Goal: Task Accomplishment & Management: Manage account settings

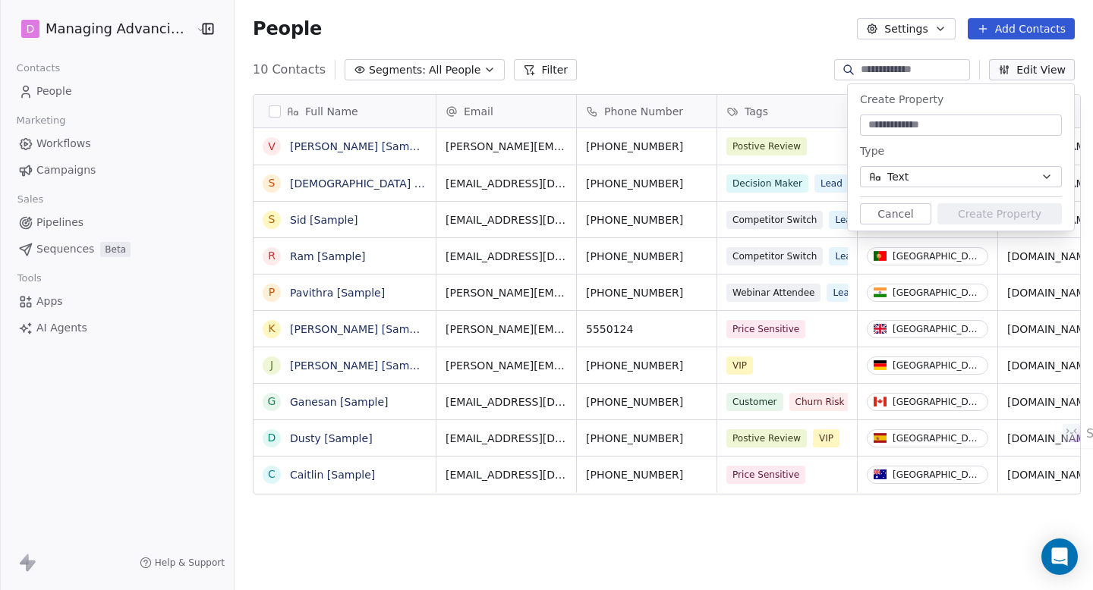
scroll to position [508, 853]
click at [1028, 180] on button "Text" at bounding box center [961, 176] width 202 height 21
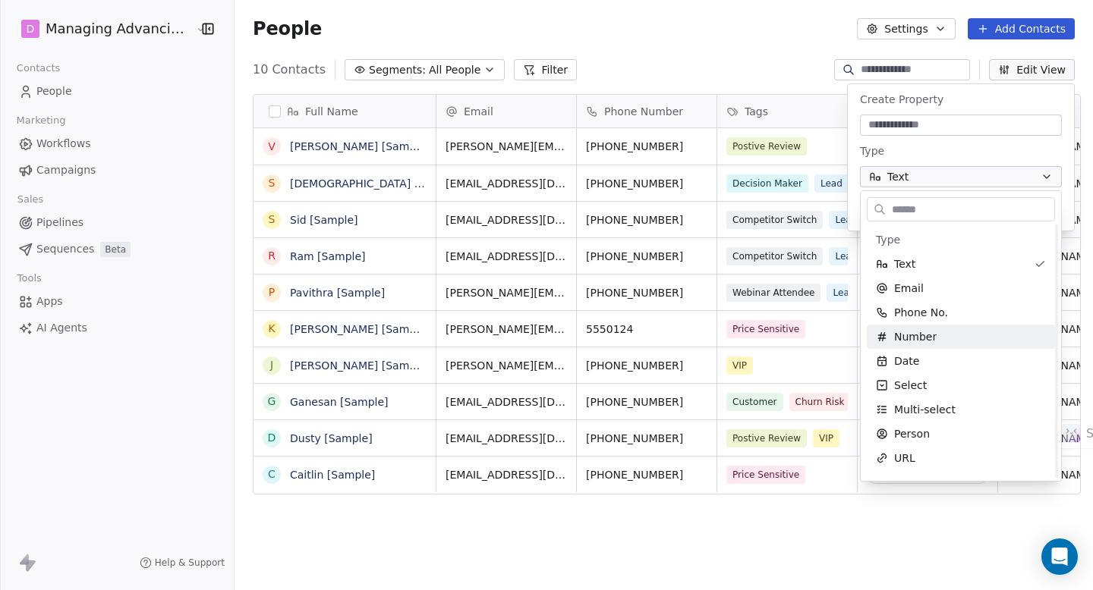
scroll to position [56, 0]
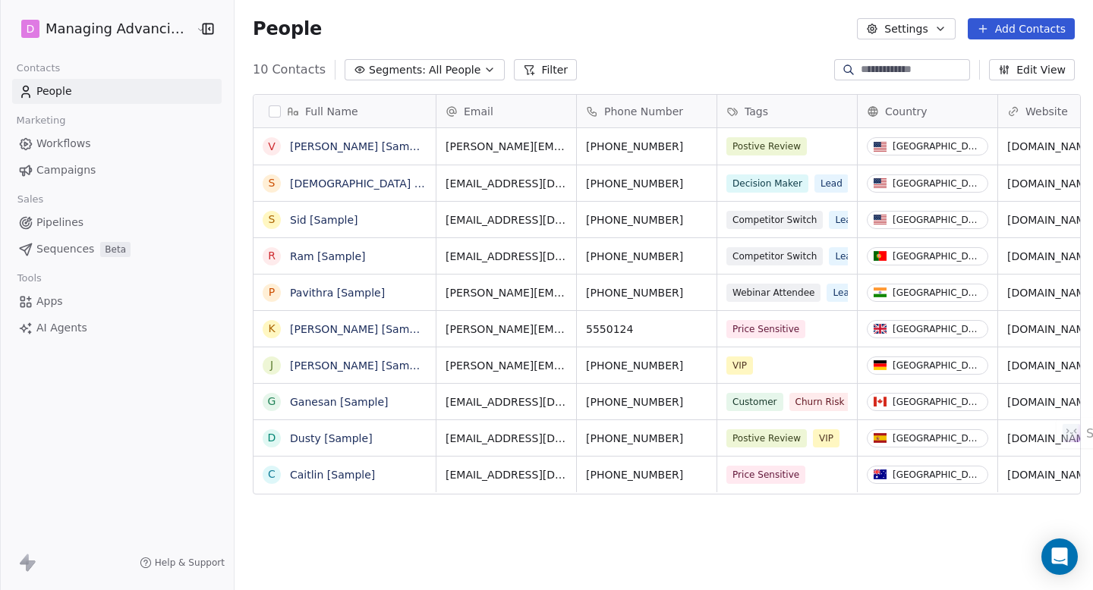
click at [921, 24] on button "Settings" at bounding box center [906, 28] width 98 height 21
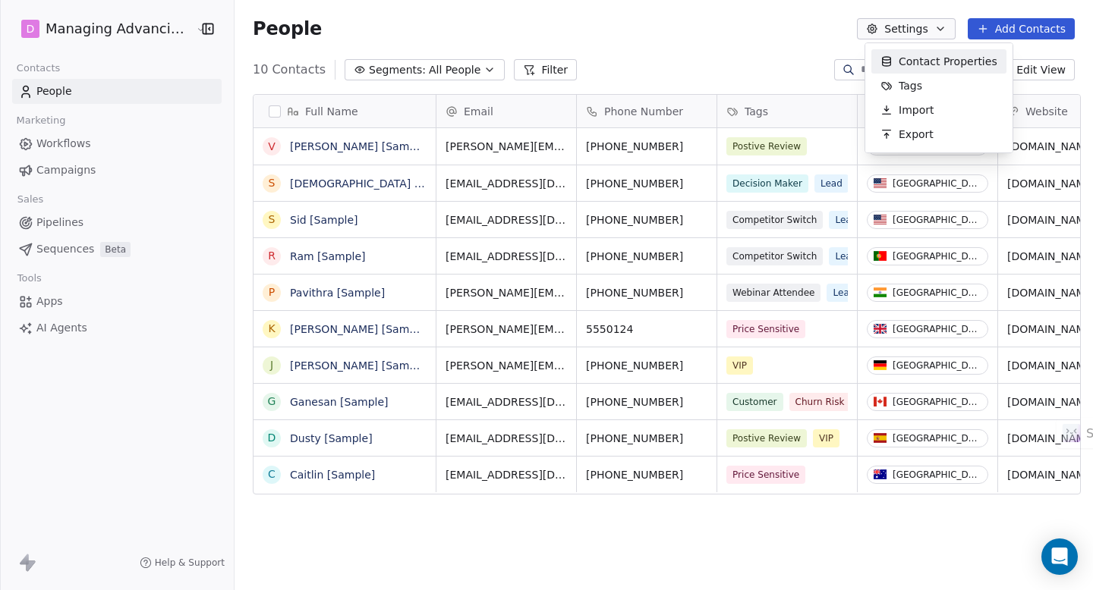
click at [926, 63] on span "Contact Properties" at bounding box center [948, 62] width 99 height 16
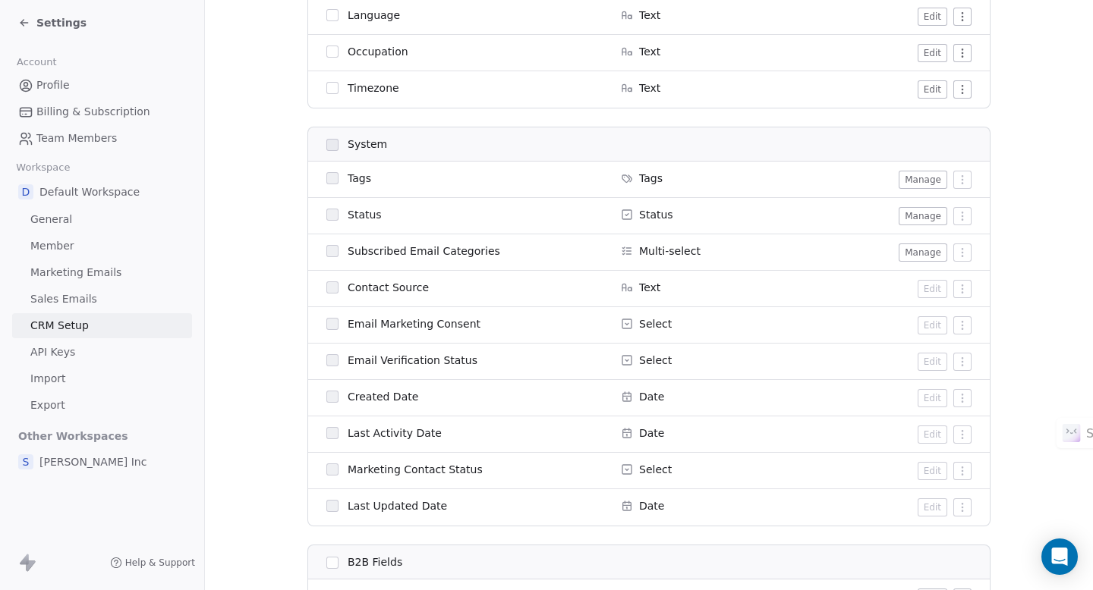
scroll to position [904, 0]
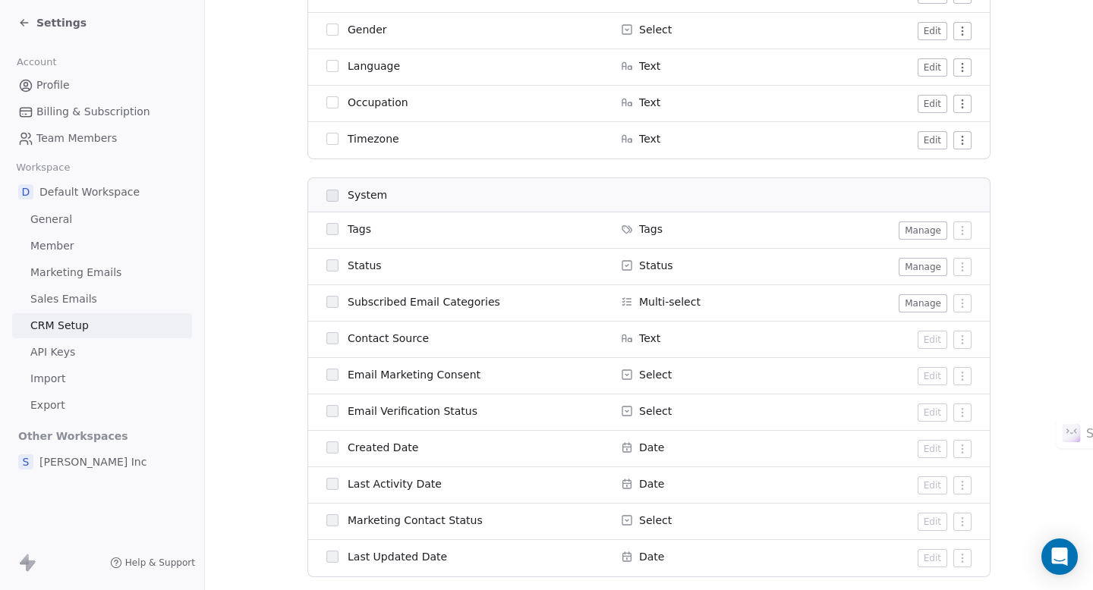
click at [83, 306] on span "Sales Emails" at bounding box center [63, 299] width 67 height 16
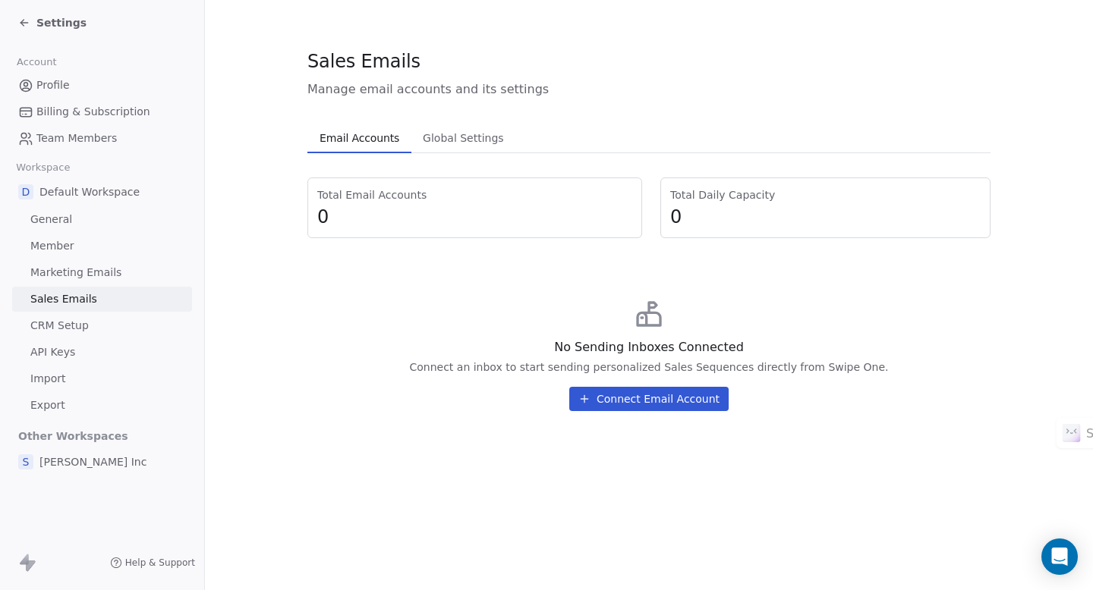
click at [87, 329] on link "CRM Setup" at bounding box center [102, 325] width 180 height 25
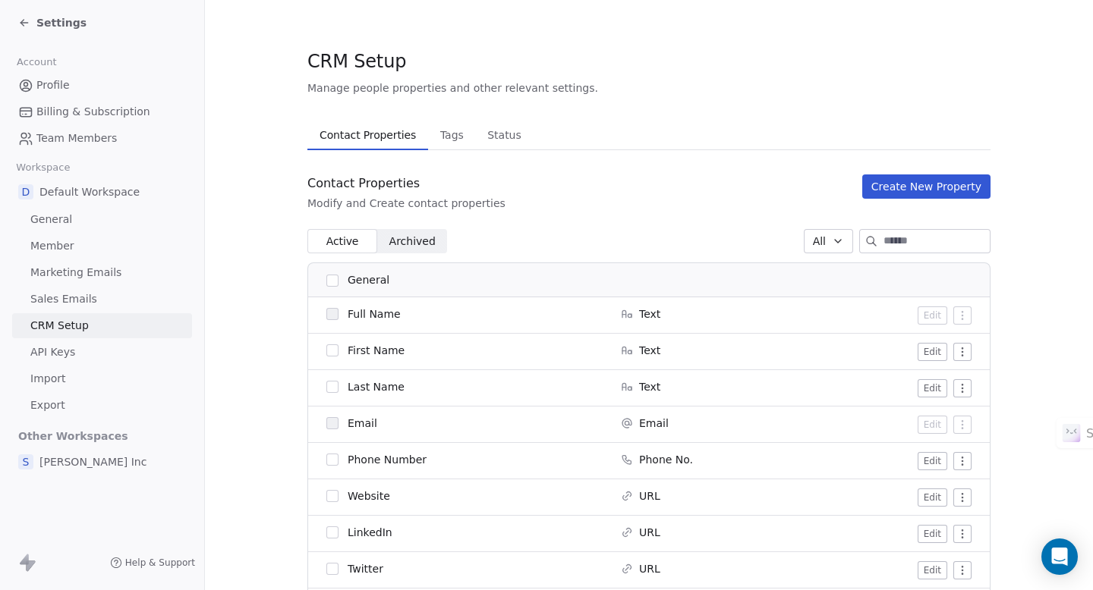
click at [445, 143] on span "Tags" at bounding box center [452, 134] width 36 height 21
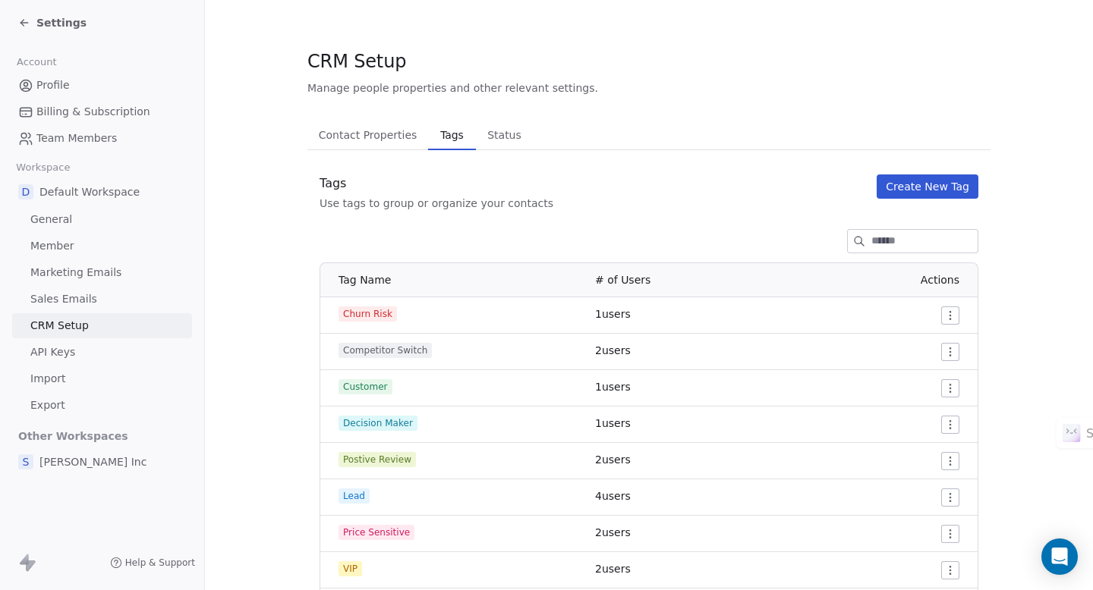
click at [493, 141] on span "Status" at bounding box center [504, 134] width 46 height 21
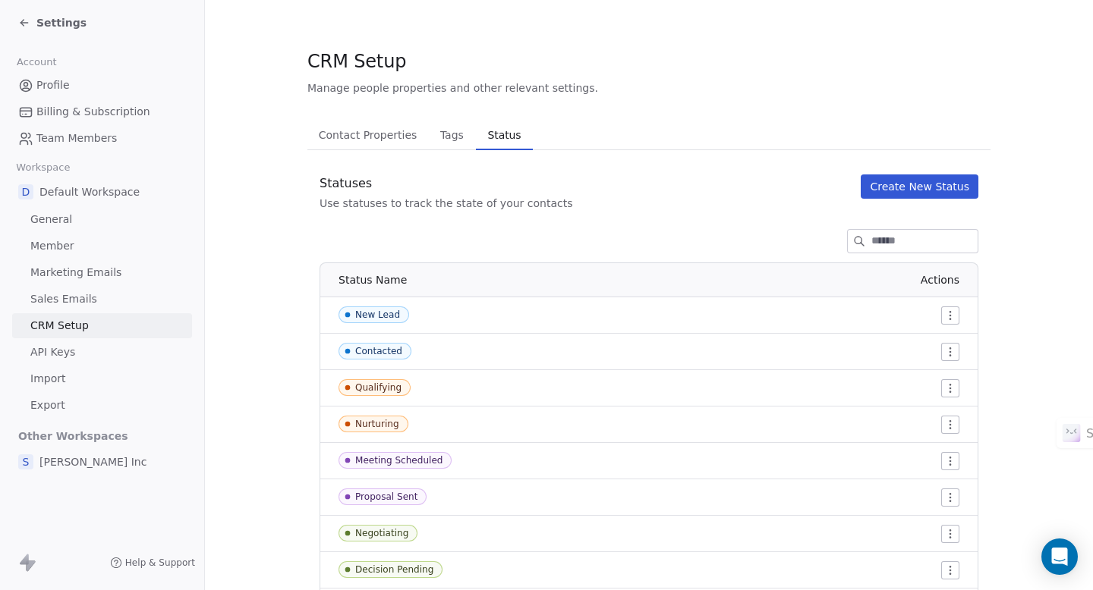
click at [44, 229] on link "General" at bounding box center [102, 219] width 180 height 25
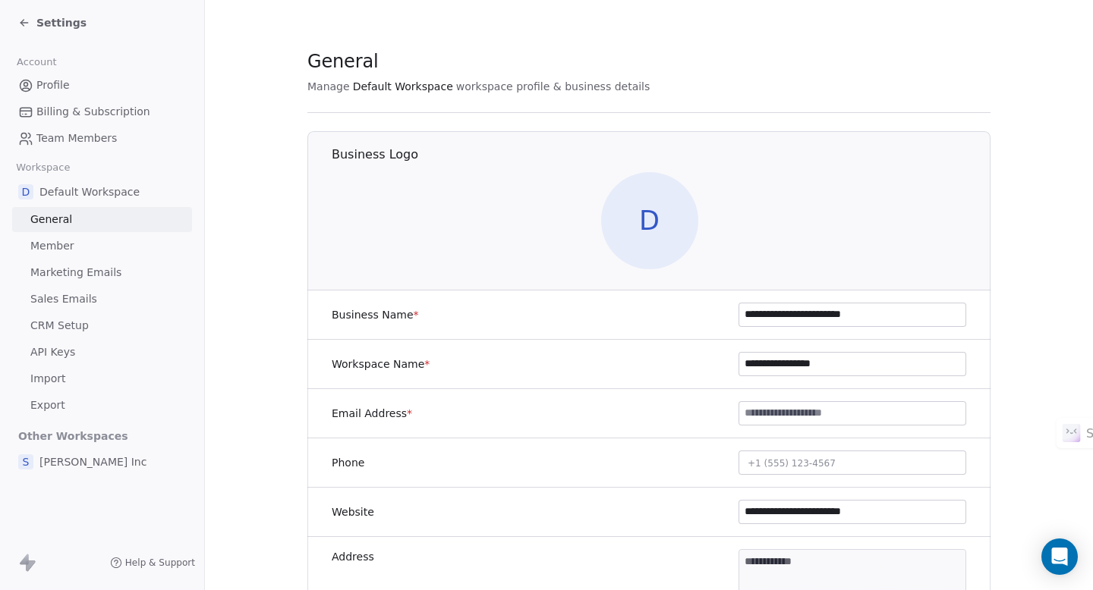
click at [102, 250] on link "Member" at bounding box center [102, 246] width 180 height 25
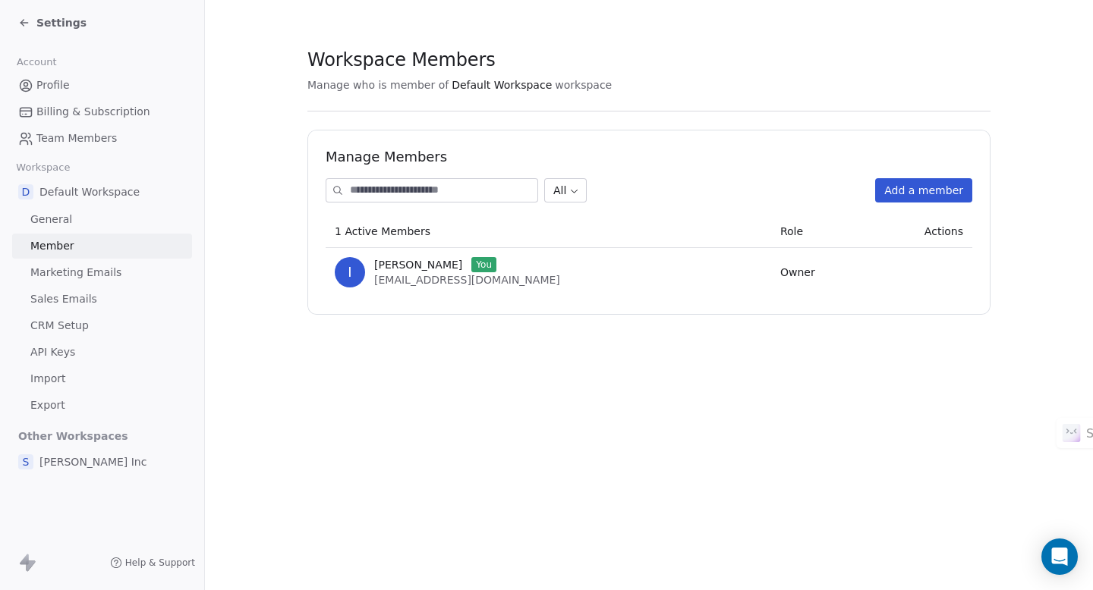
click at [108, 271] on span "Marketing Emails" at bounding box center [75, 273] width 91 height 16
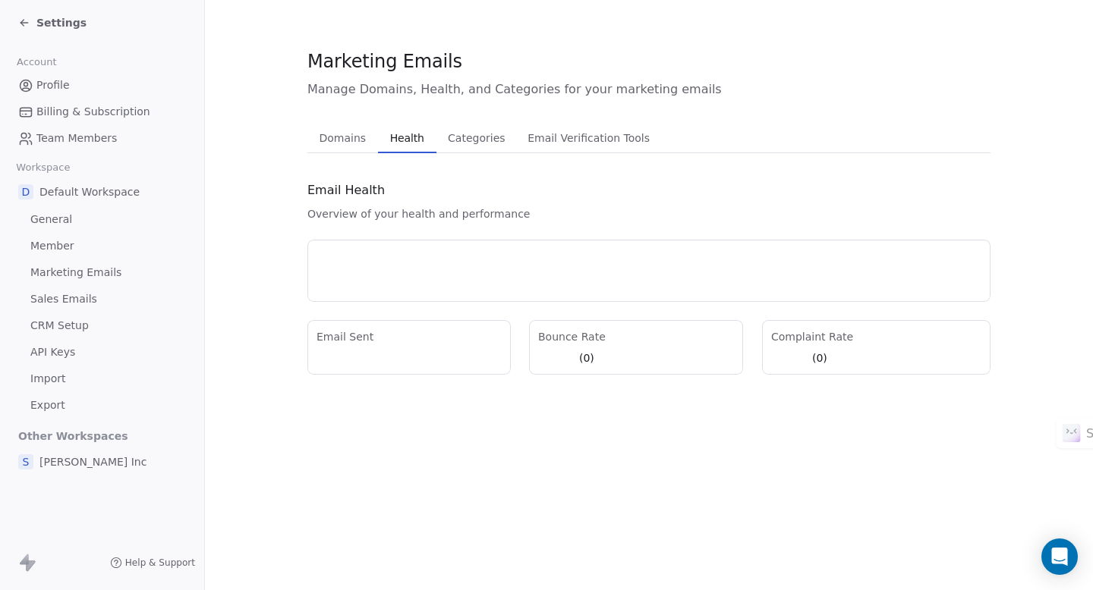
click at [404, 143] on span "Health" at bounding box center [407, 138] width 46 height 21
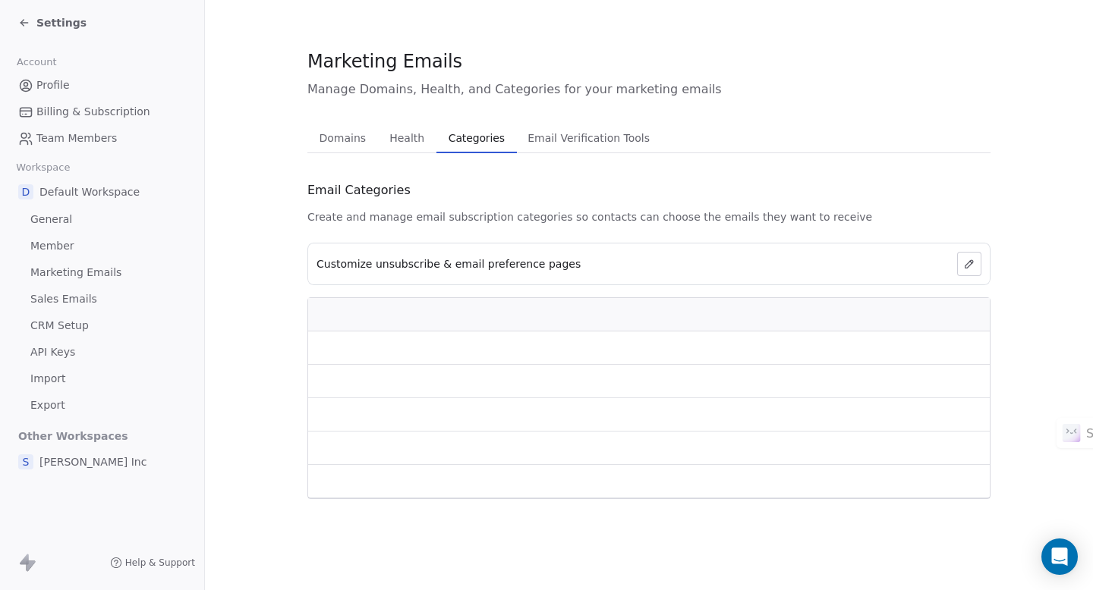
click at [467, 146] on span "Categories" at bounding box center [476, 138] width 68 height 21
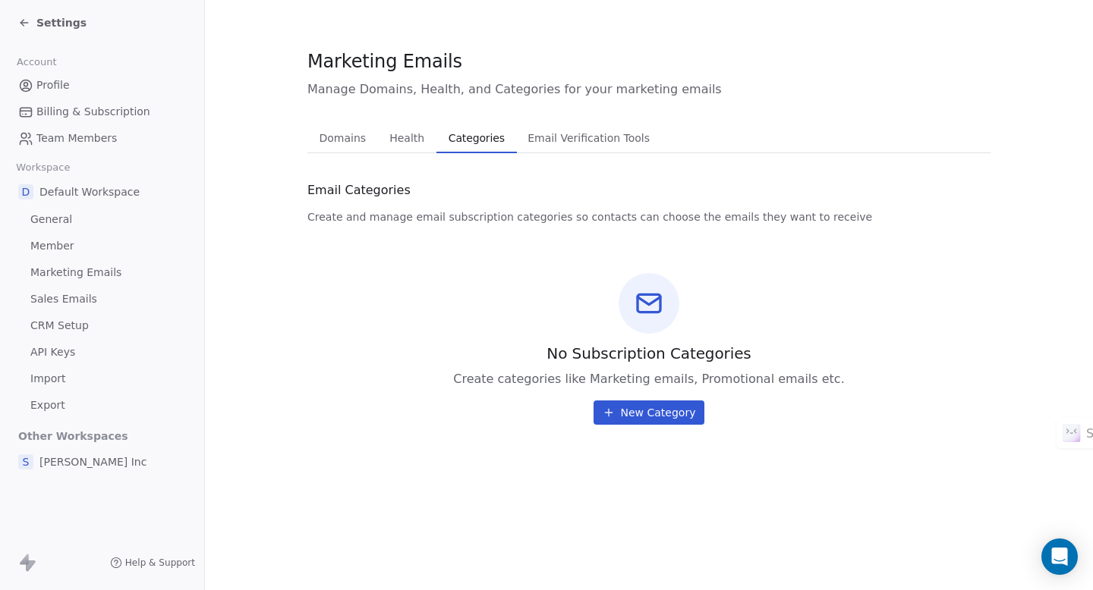
click at [549, 138] on span "Email Verification Tools" at bounding box center [588, 138] width 134 height 21
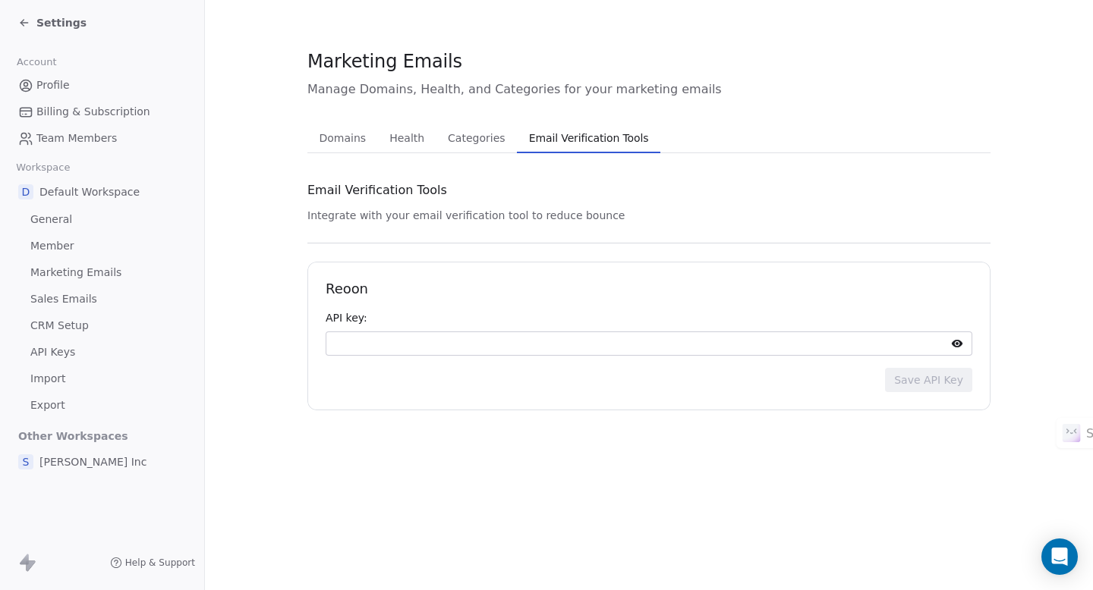
click at [348, 143] on span "Domains" at bounding box center [342, 138] width 59 height 21
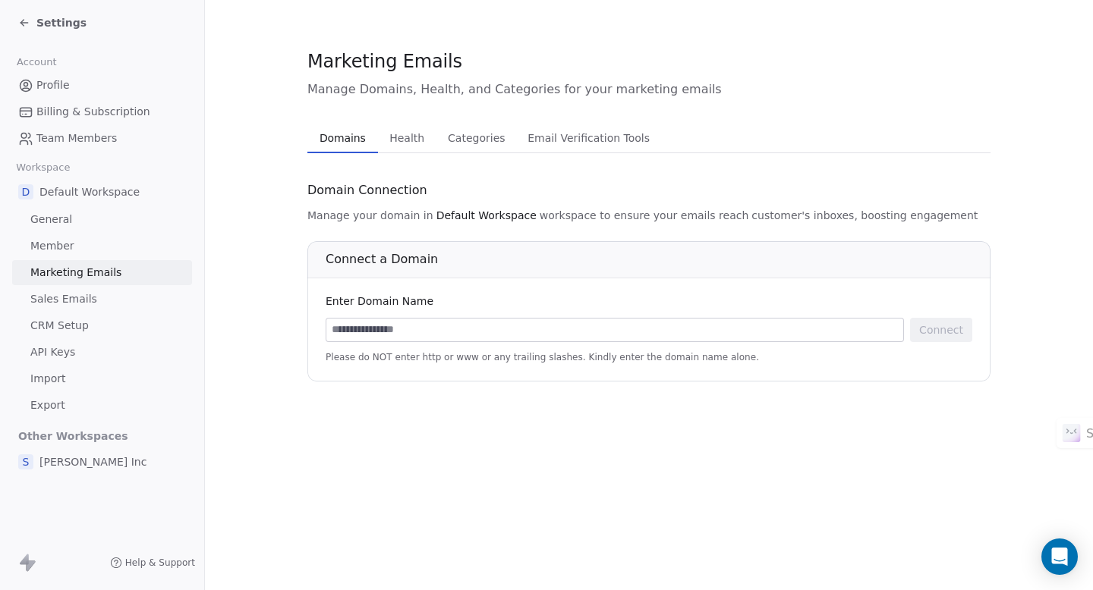
click at [50, 298] on span "Sales Emails" at bounding box center [63, 299] width 67 height 16
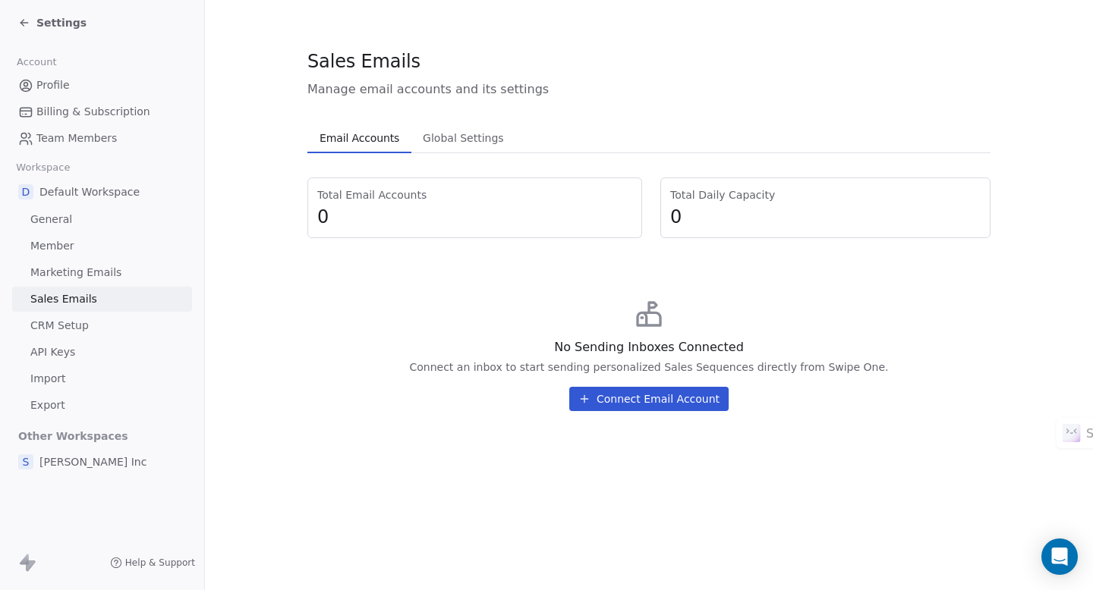
click at [49, 354] on span "API Keys" at bounding box center [52, 353] width 45 height 16
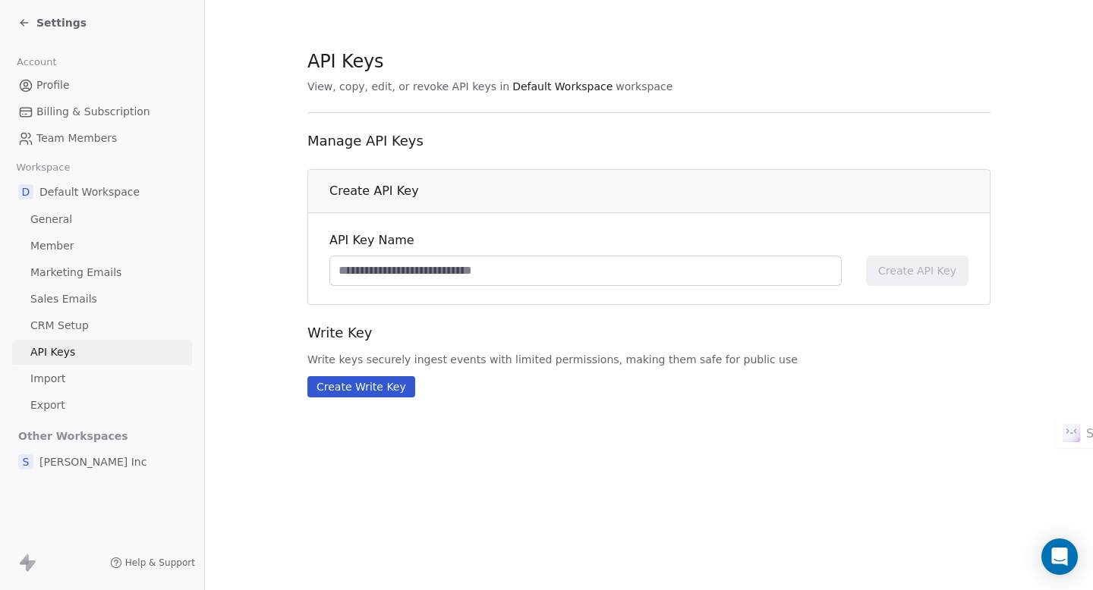
click at [49, 381] on span "Import" at bounding box center [47, 379] width 35 height 16
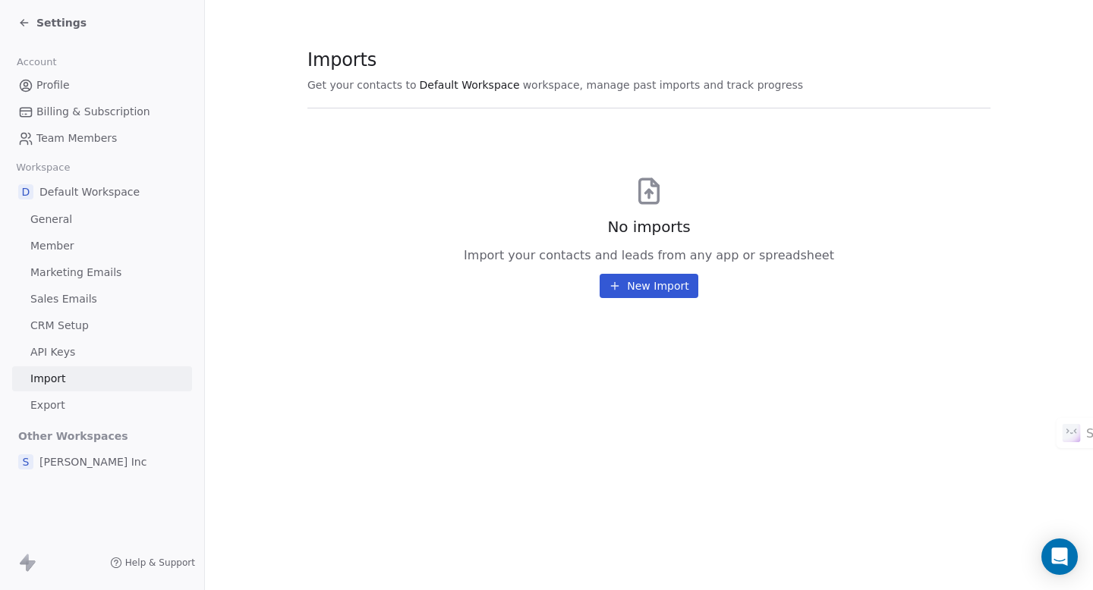
click at [53, 405] on span "Export" at bounding box center [47, 406] width 35 height 16
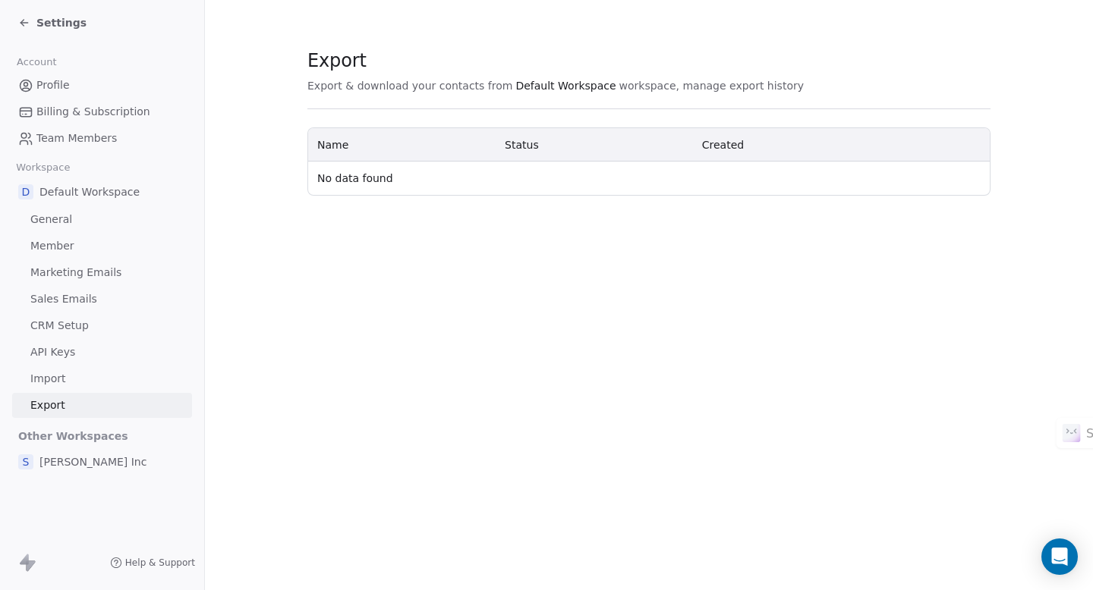
click at [65, 87] on span "Profile" at bounding box center [52, 85] width 33 height 16
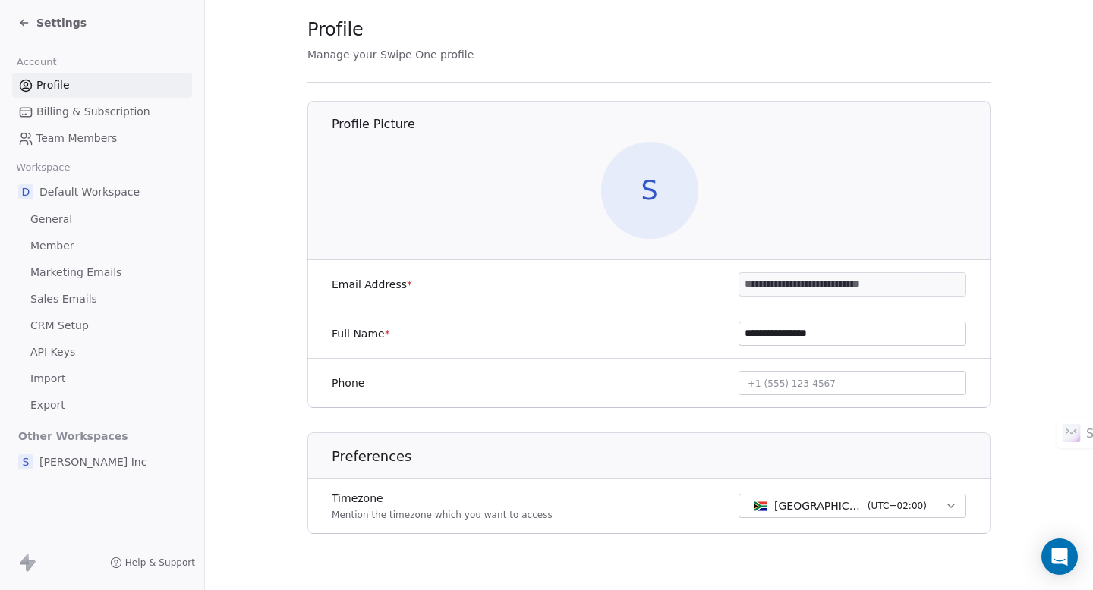
scroll to position [49, 0]
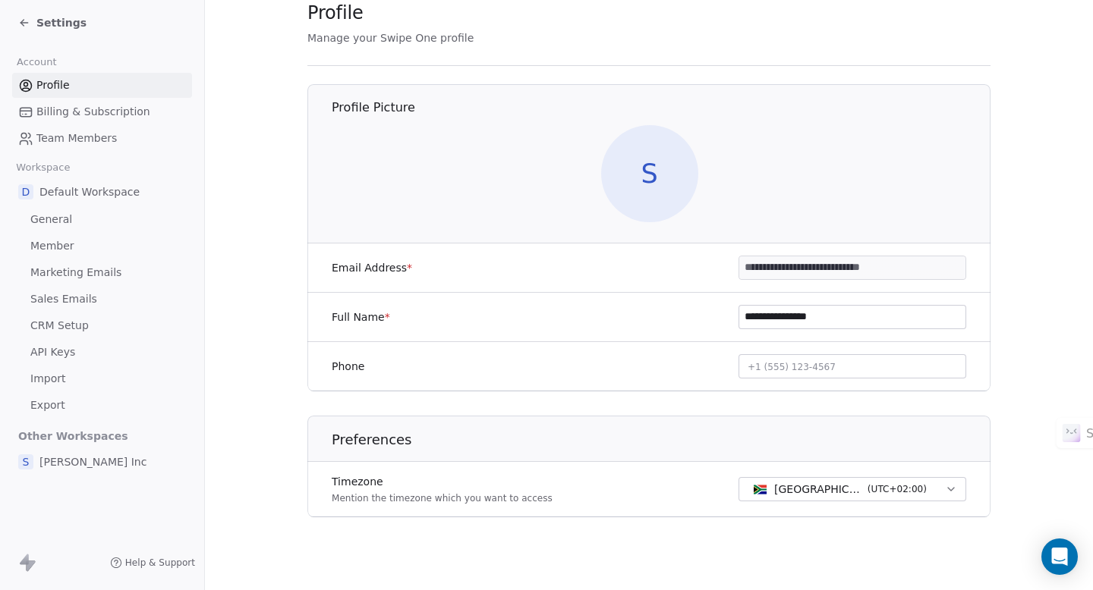
click at [66, 112] on span "Billing & Subscription" at bounding box center [93, 112] width 114 height 16
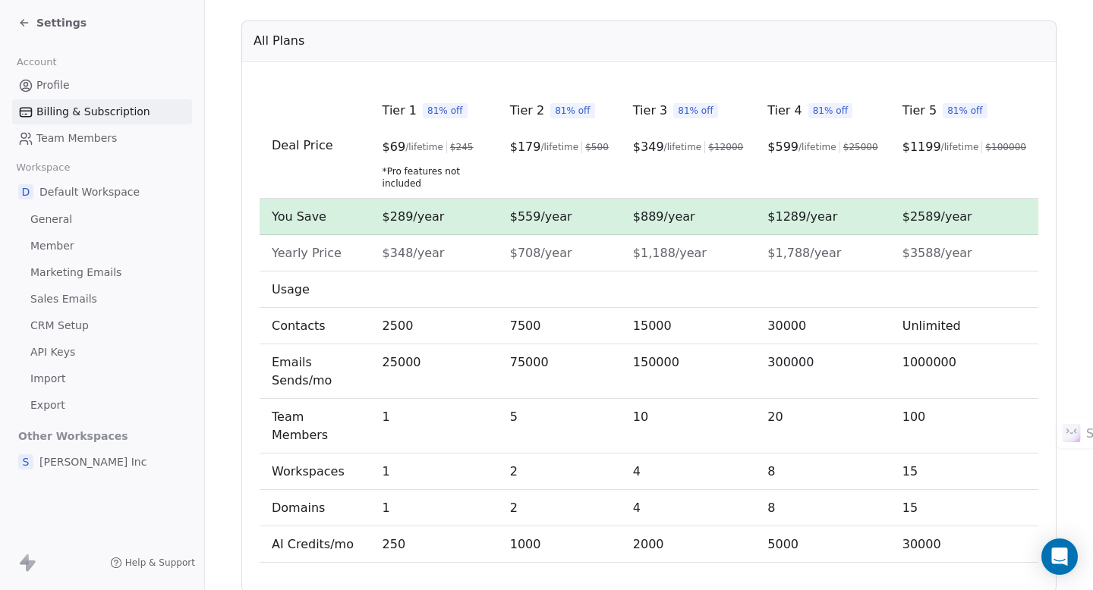
scroll to position [490, 0]
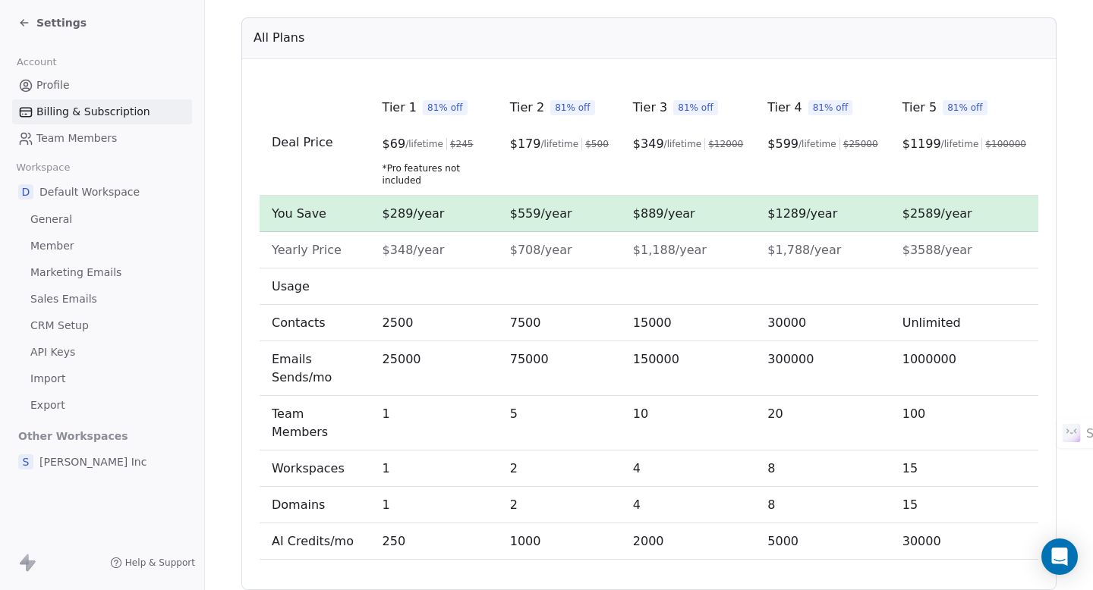
click at [71, 137] on span "Team Members" at bounding box center [76, 139] width 80 height 16
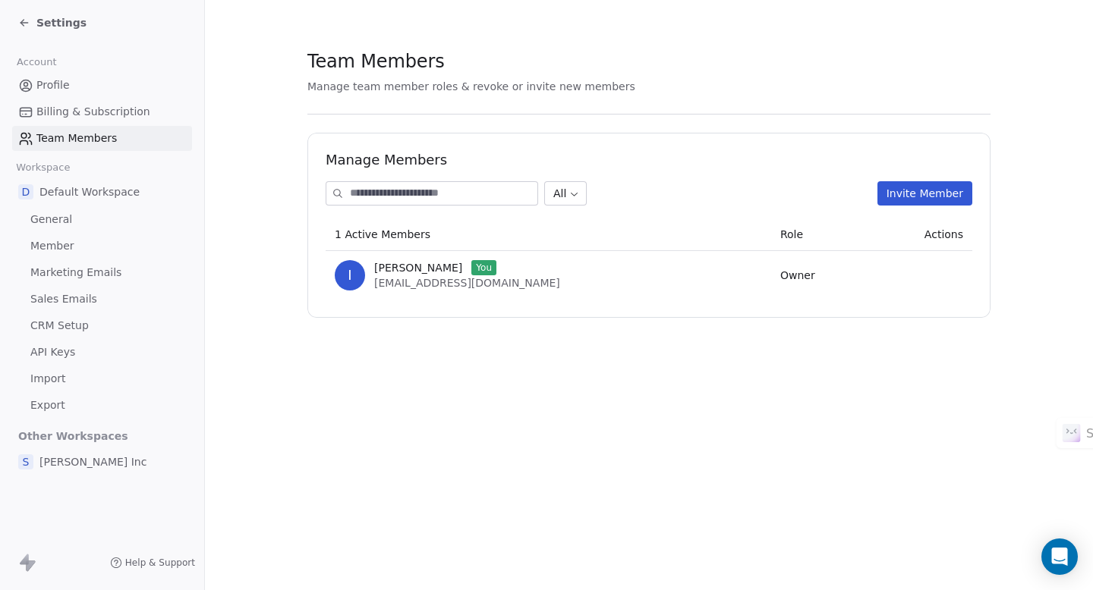
click at [66, 227] on span "General" at bounding box center [51, 220] width 42 height 16
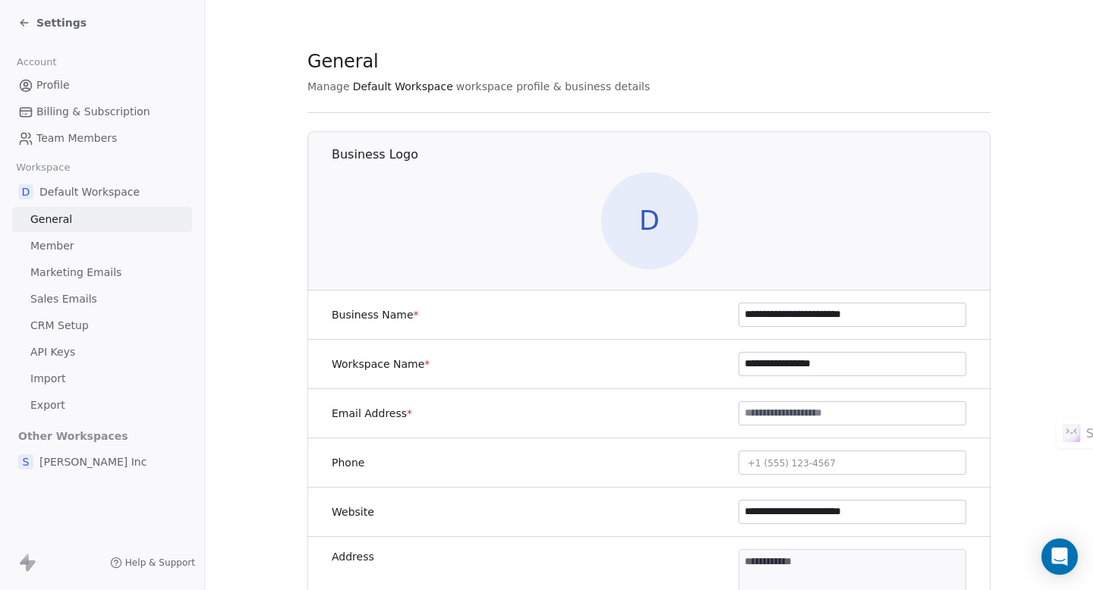
click at [757, 417] on input at bounding box center [852, 413] width 226 height 23
click at [757, 461] on span "+1 (555) 123-4567" at bounding box center [792, 463] width 88 height 11
type input "**********"
click at [1027, 421] on html "**********" at bounding box center [546, 295] width 1093 height 590
drag, startPoint x: 888, startPoint y: 511, endPoint x: 685, endPoint y: 511, distance: 202.6
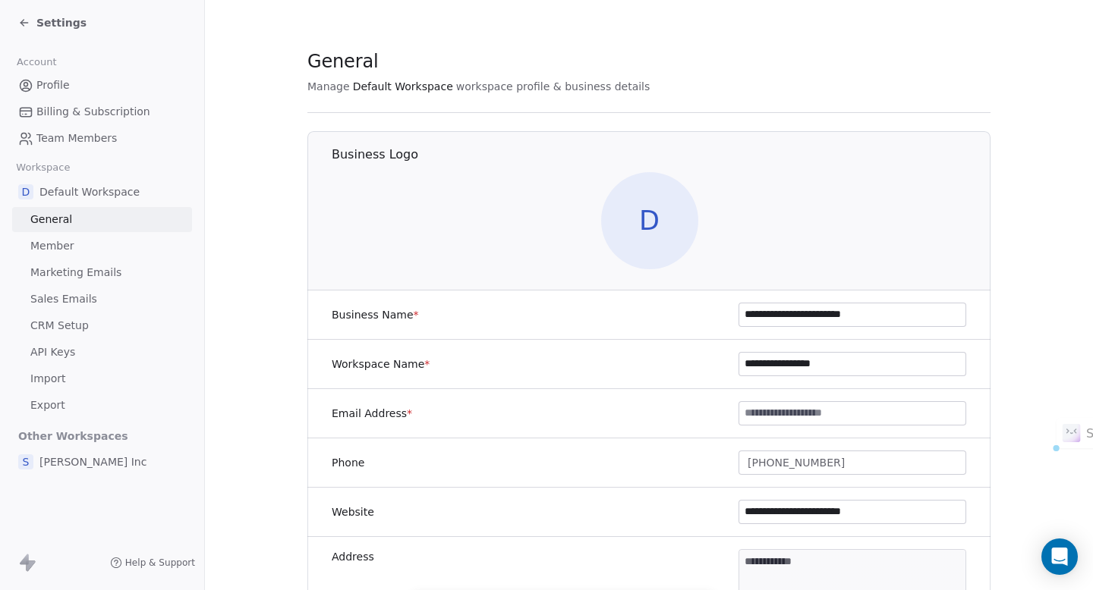
click at [685, 511] on div "**********" at bounding box center [648, 512] width 683 height 49
click at [763, 513] on input "**********" at bounding box center [852, 512] width 226 height 23
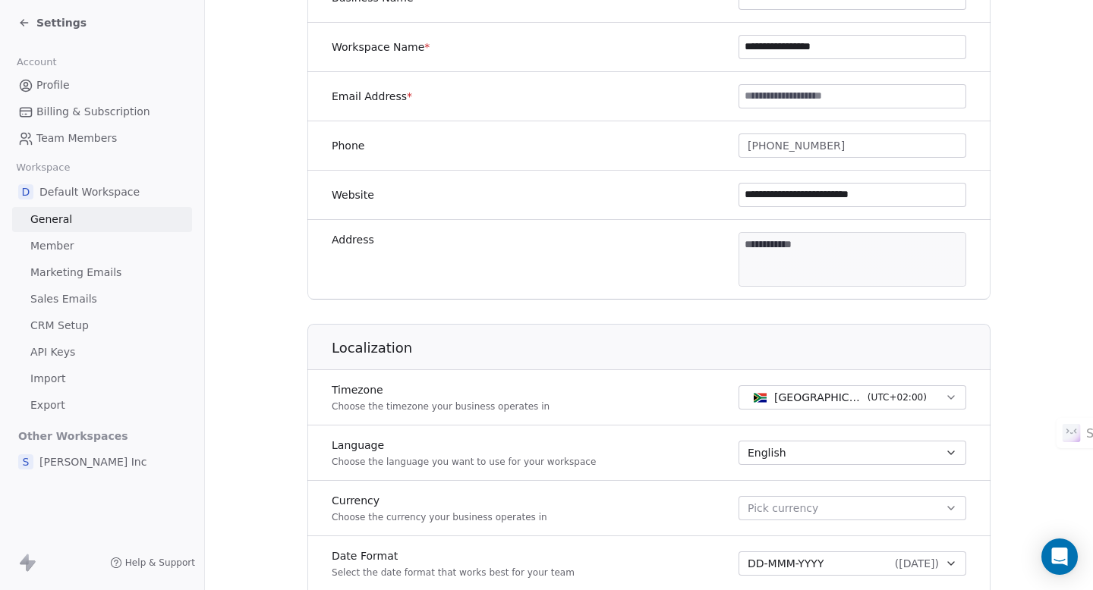
scroll to position [379, 0]
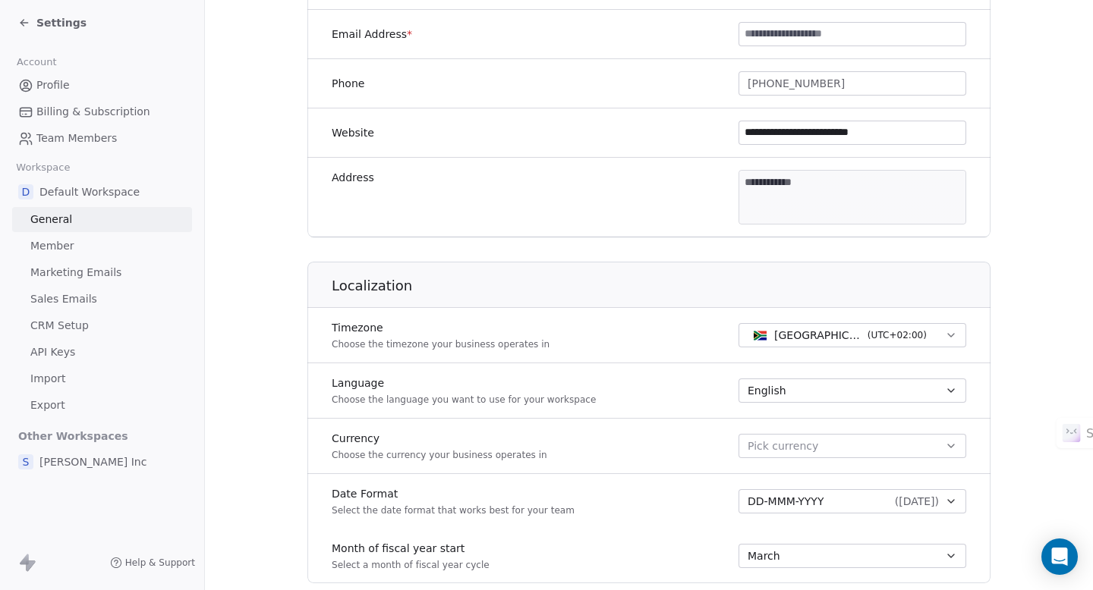
type input "**********"
click at [852, 438] on button "Pick currency" at bounding box center [852, 446] width 228 height 24
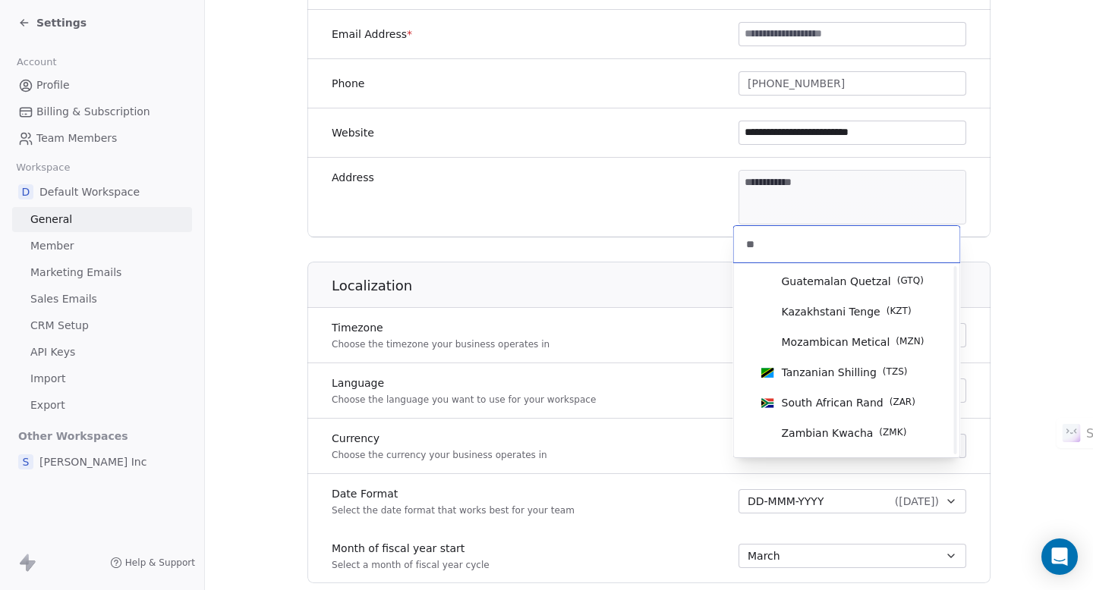
scroll to position [0, 0]
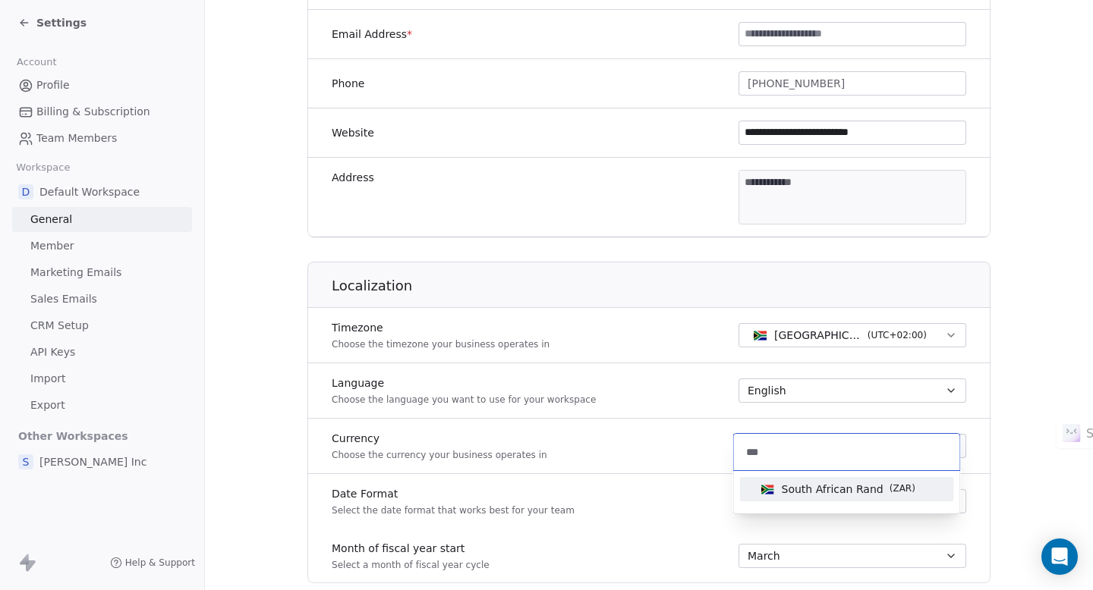
type input "***"
click at [817, 491] on span "South African Rand" at bounding box center [833, 489] width 102 height 15
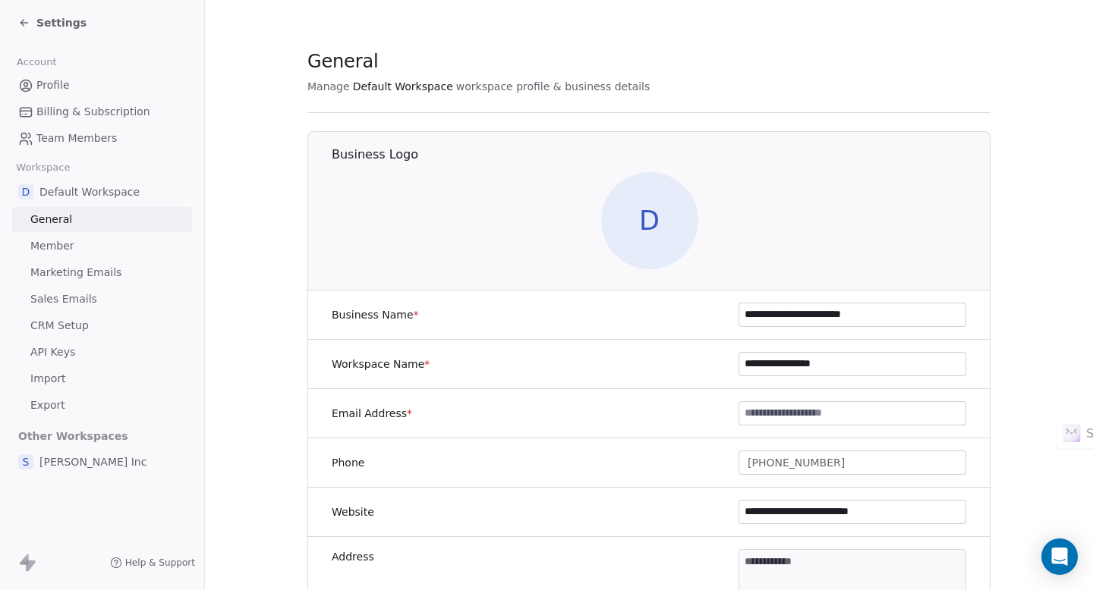
click at [770, 410] on input at bounding box center [852, 413] width 226 height 23
type input "**********"
click at [58, 274] on span "Marketing Emails" at bounding box center [75, 273] width 91 height 16
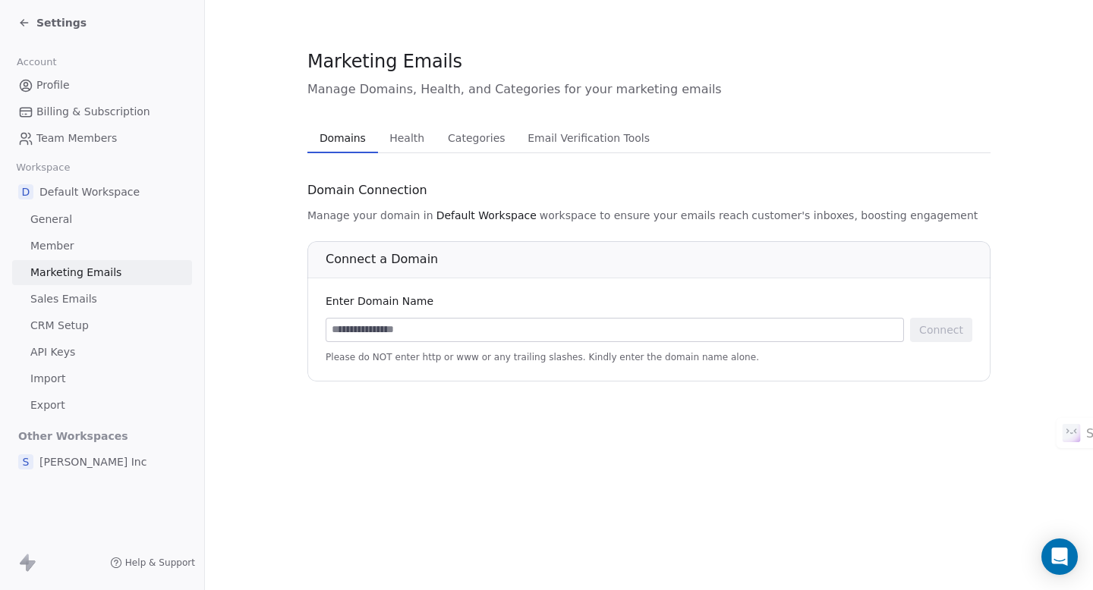
click at [410, 140] on span "Health" at bounding box center [406, 138] width 47 height 21
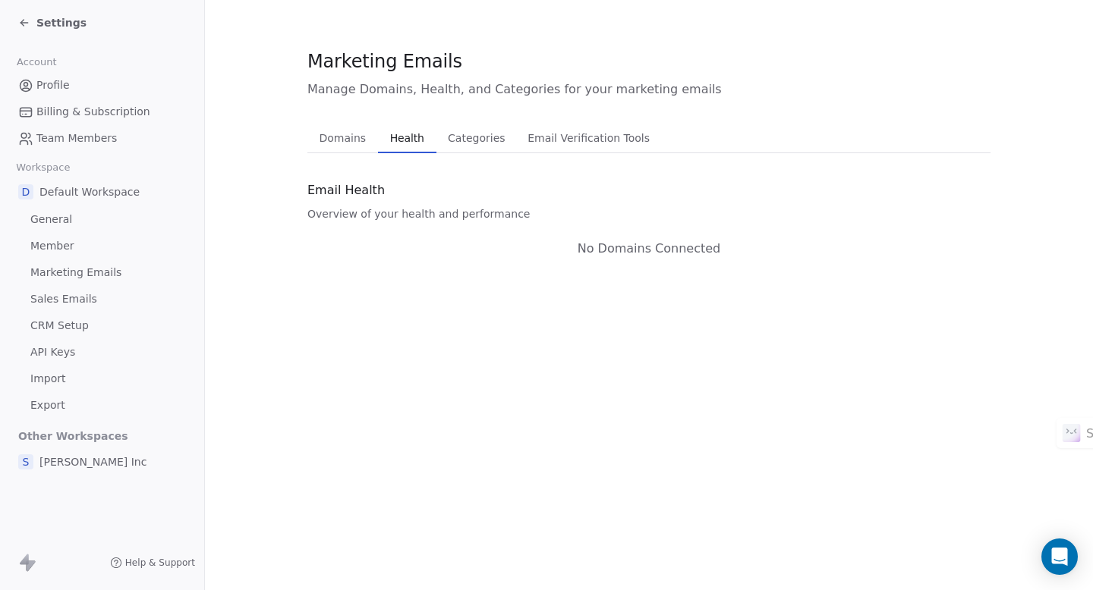
click at [456, 138] on span "Categories" at bounding box center [476, 138] width 69 height 21
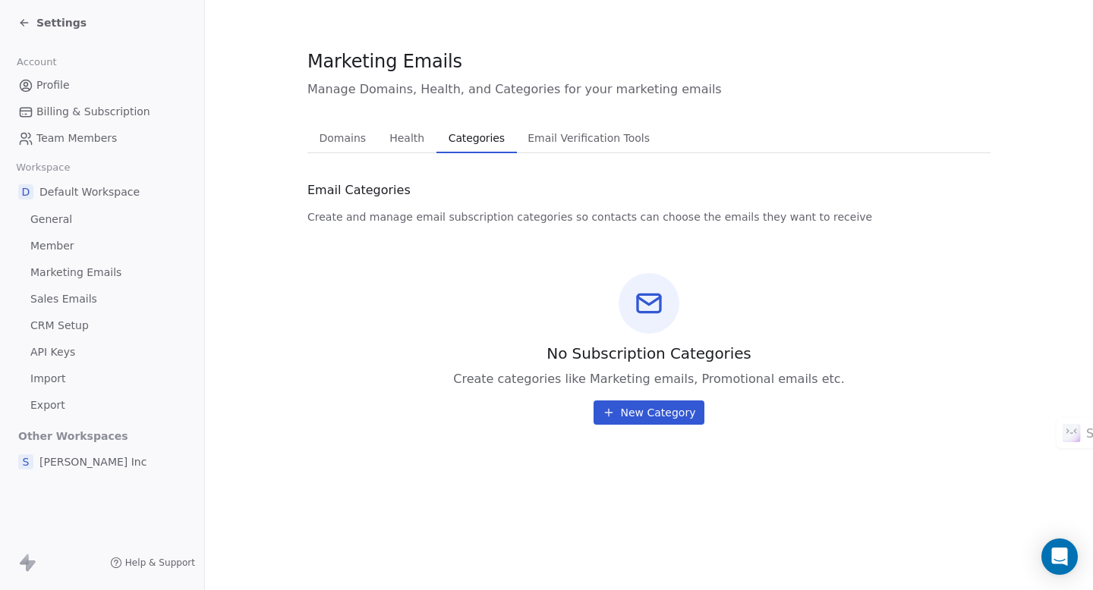
click at [534, 132] on span "Email Verification Tools" at bounding box center [588, 138] width 134 height 21
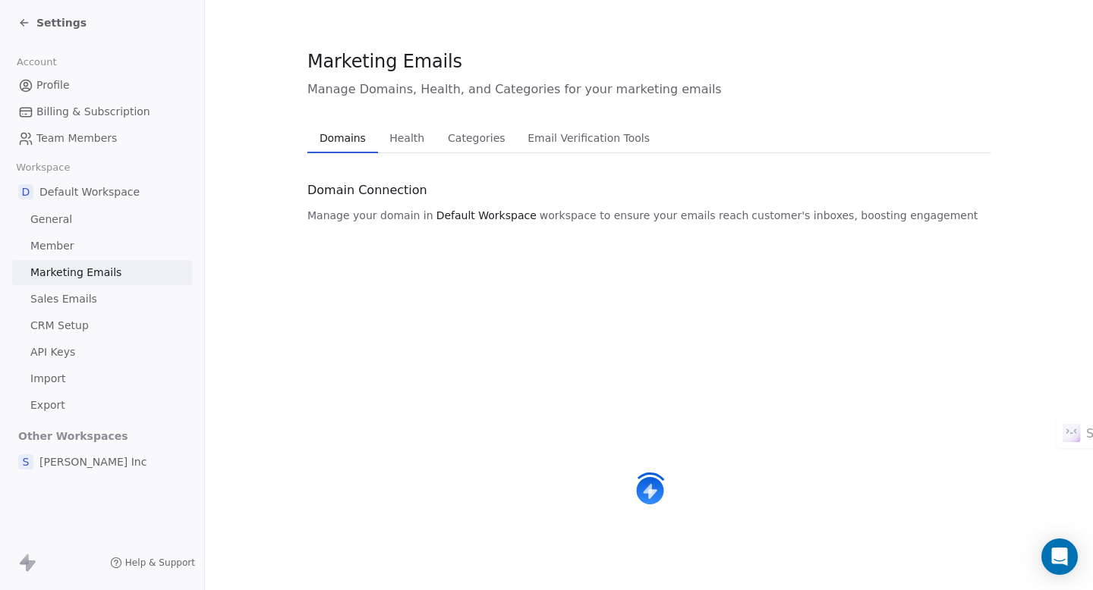
click at [341, 134] on span "Domains" at bounding box center [342, 138] width 58 height 21
